Goal: Information Seeking & Learning: Learn about a topic

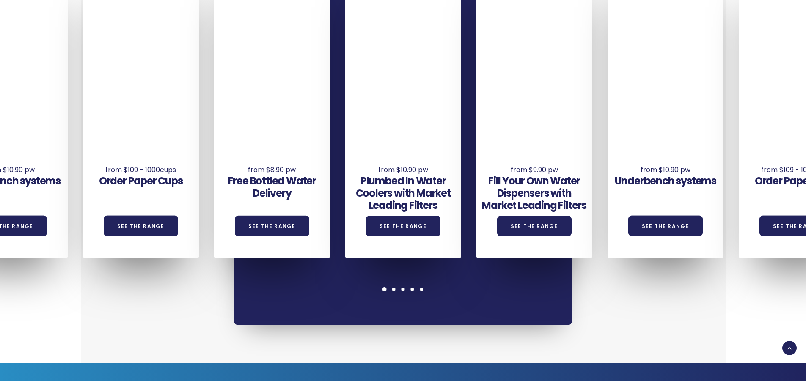
scroll to position [719, 0]
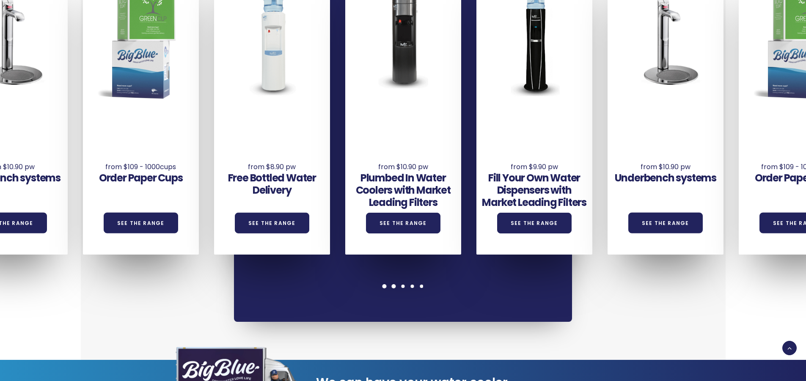
click at [393, 284] on span at bounding box center [394, 286] width 4 height 4
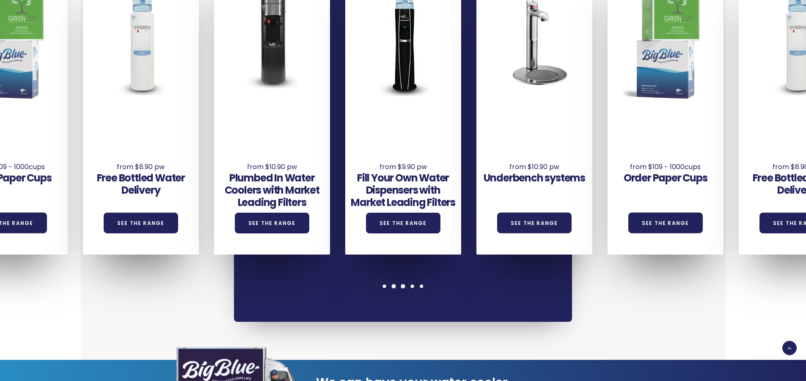
click at [400, 284] on div at bounding box center [402, 286] width 9 height 4
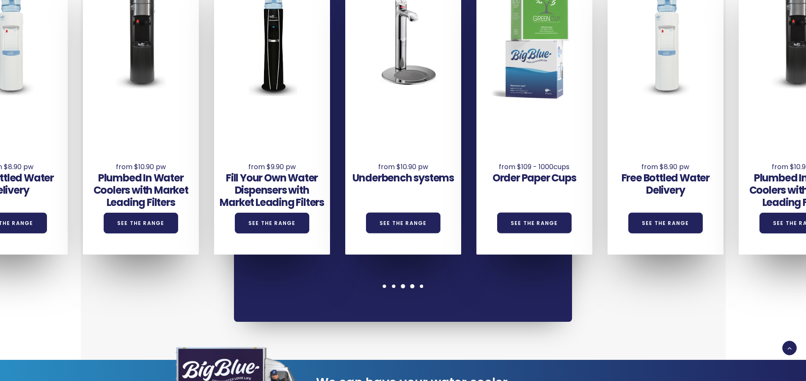
click at [412, 284] on span at bounding box center [412, 286] width 4 height 4
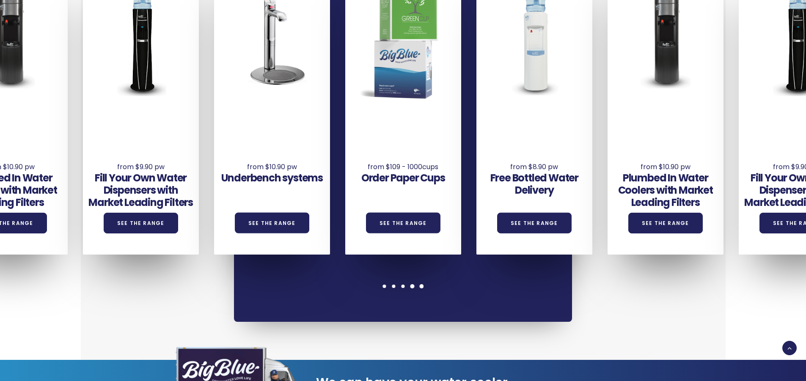
click at [421, 284] on span at bounding box center [422, 286] width 4 height 4
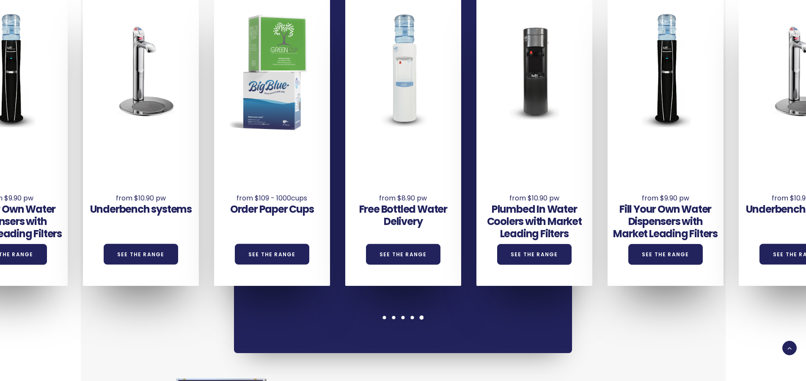
scroll to position [634, 0]
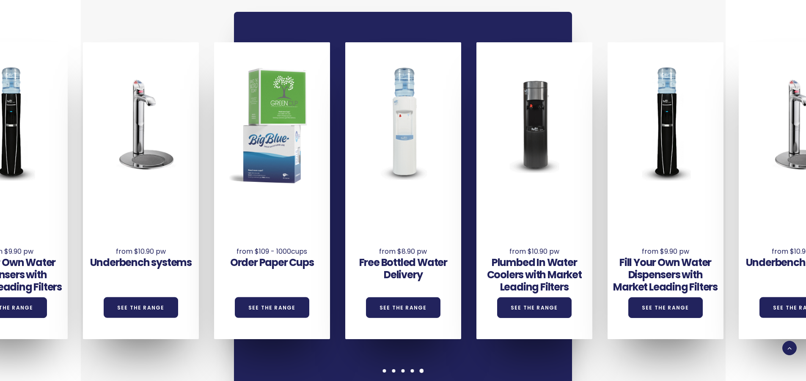
click at [382, 354] on div "Underbench systems See the Range Order Paper Cups See the Range Free Bottled Wa…" at bounding box center [403, 209] width 338 height 395
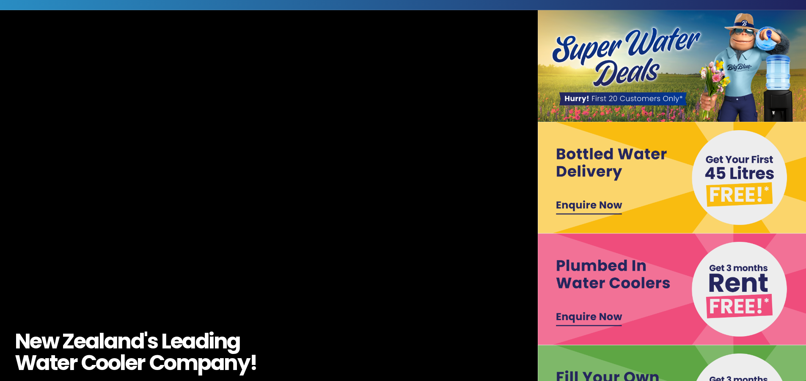
scroll to position [0, 0]
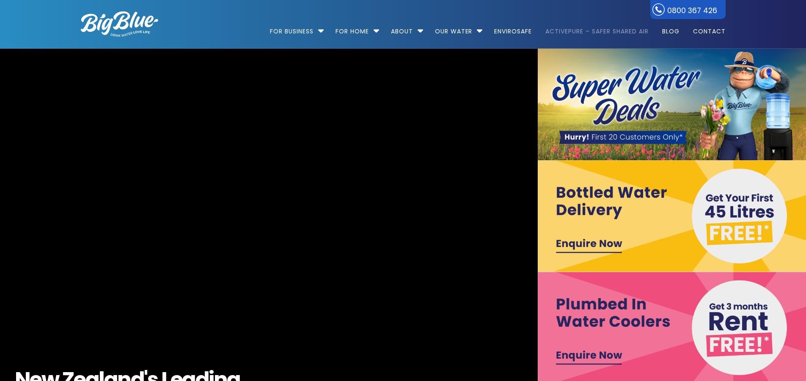
click at [599, 28] on link "ActivePure – Safer Shared Air" at bounding box center [596, 27] width 115 height 55
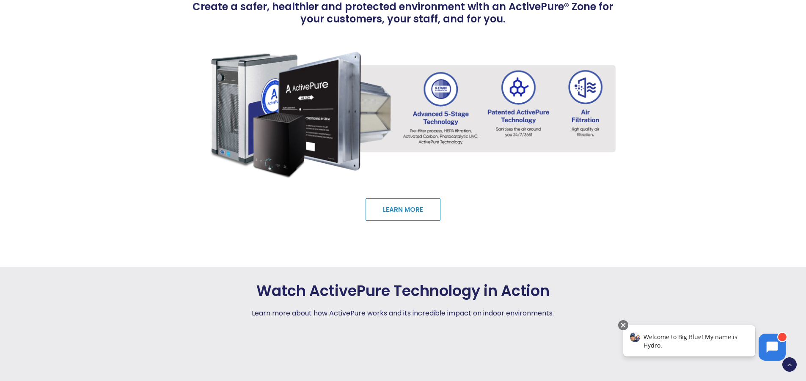
scroll to position [1649, 0]
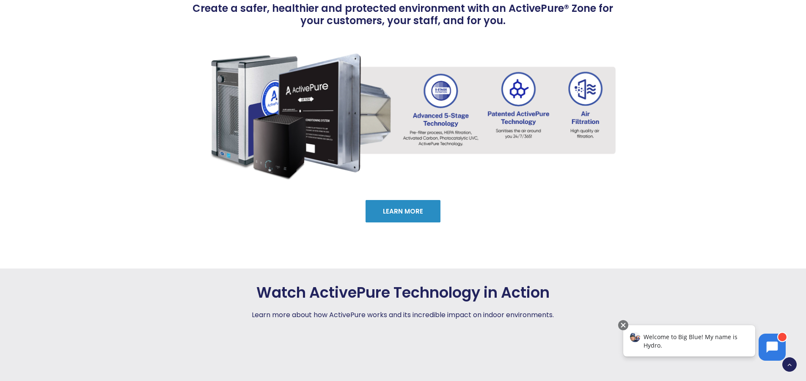
click at [387, 219] on link "Learn More" at bounding box center [402, 211] width 75 height 22
